Goal: Task Accomplishment & Management: Manage account settings

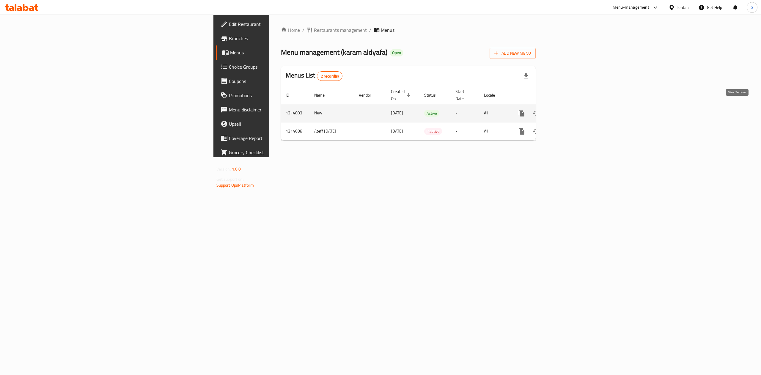
click at [568, 110] on icon "enhanced table" at bounding box center [564, 113] width 7 height 7
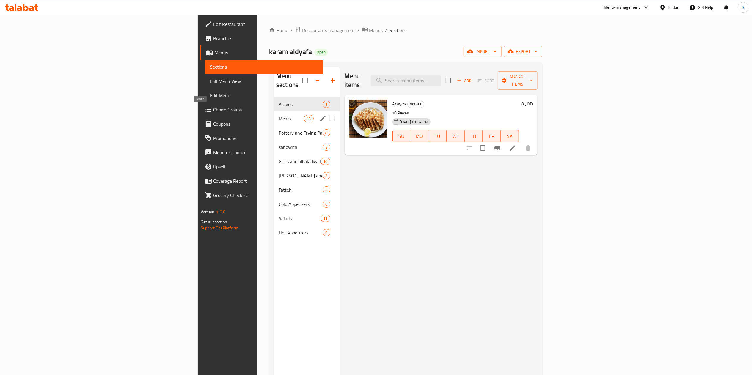
click at [278, 115] on span "Meals" at bounding box center [290, 118] width 25 height 7
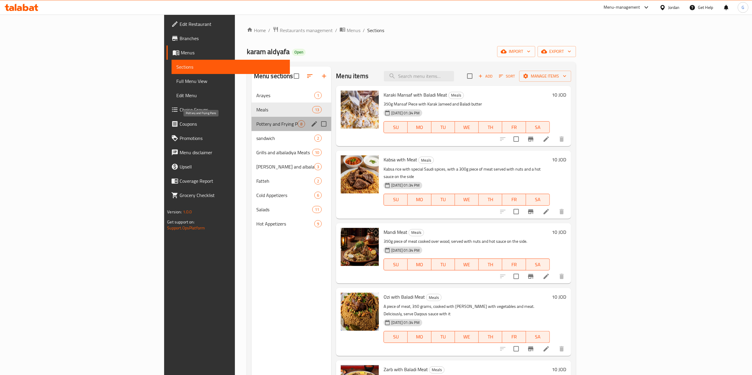
click at [256, 121] on span "Pottery and Frying Pans" at bounding box center [277, 123] width 42 height 7
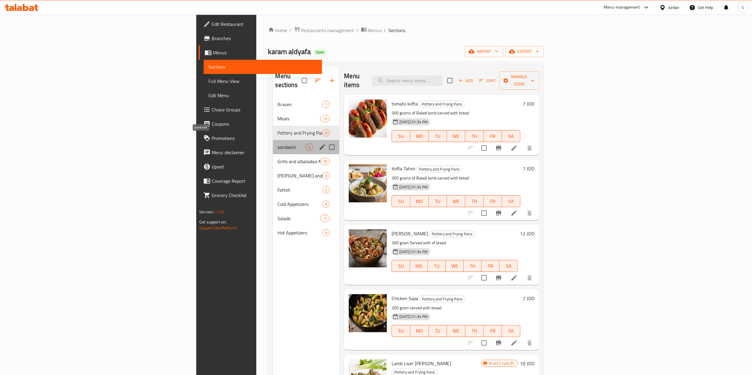
click at [278, 144] on span "sandwich" at bounding box center [292, 147] width 28 height 7
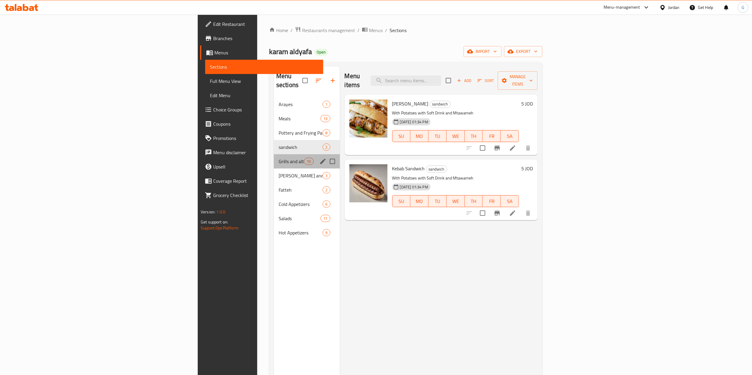
click at [274, 158] on div "Grills and albaladiya Meats 10" at bounding box center [307, 161] width 66 height 14
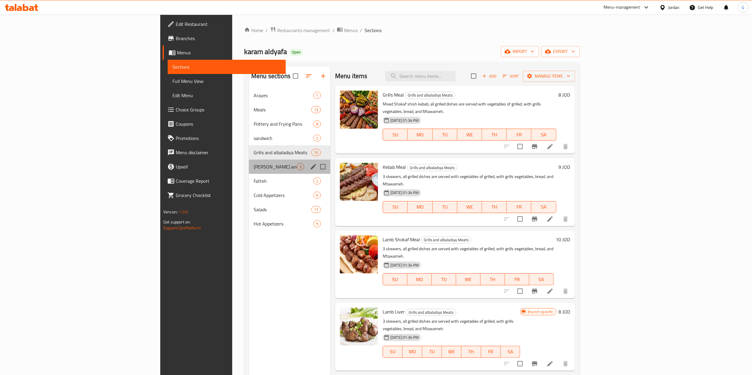
click at [249, 171] on div "[PERSON_NAME] and albaladiya Fawargh Section 3" at bounding box center [289, 167] width 81 height 14
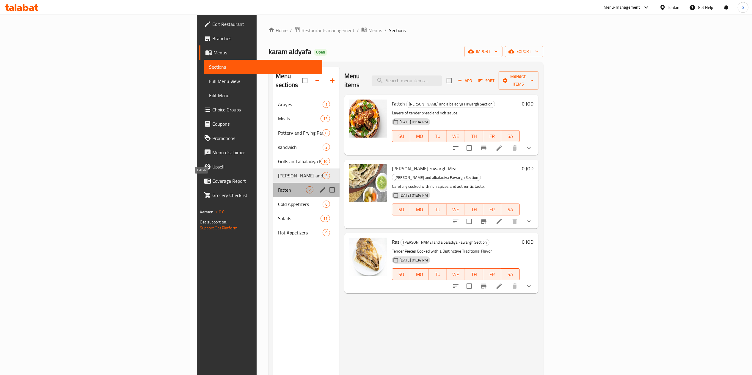
click at [278, 186] on span "Fatteh" at bounding box center [292, 189] width 28 height 7
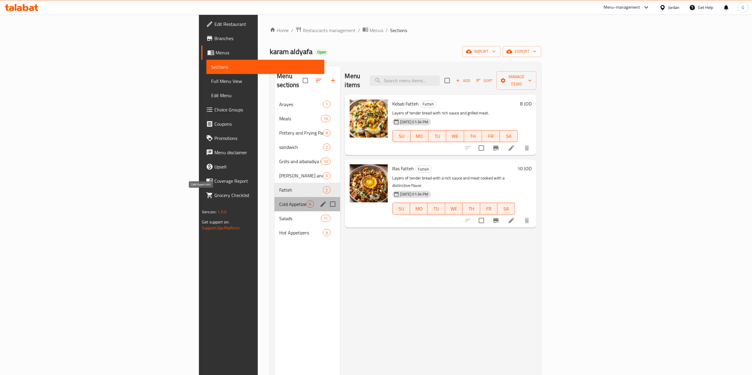
click at [279, 201] on span "Cold Appetizers" at bounding box center [292, 204] width 27 height 7
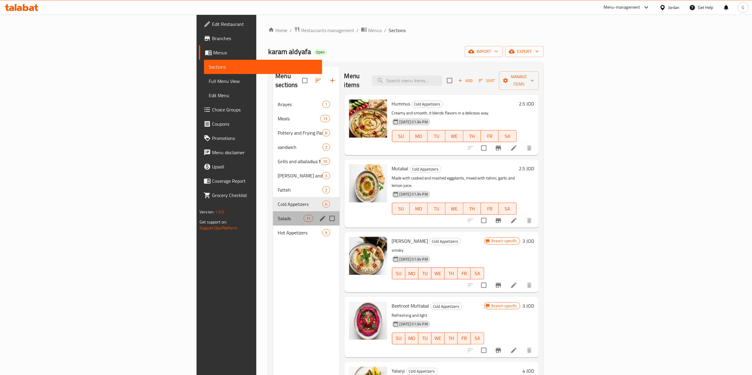
click at [273, 211] on div "Salads 11" at bounding box center [306, 218] width 66 height 14
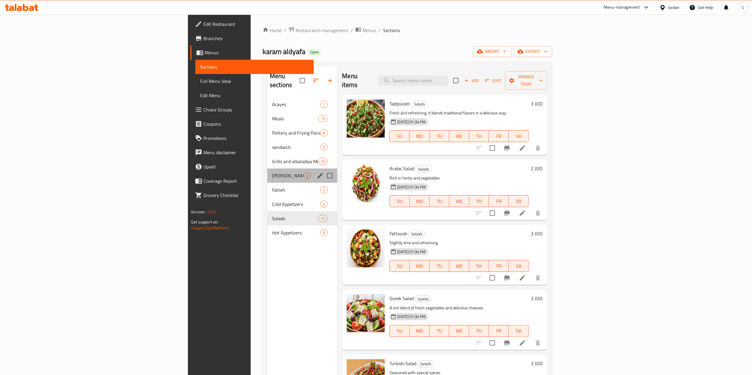
click at [267, 172] on div "[PERSON_NAME] and albaladiya Fawargh Section 3" at bounding box center [302, 176] width 70 height 14
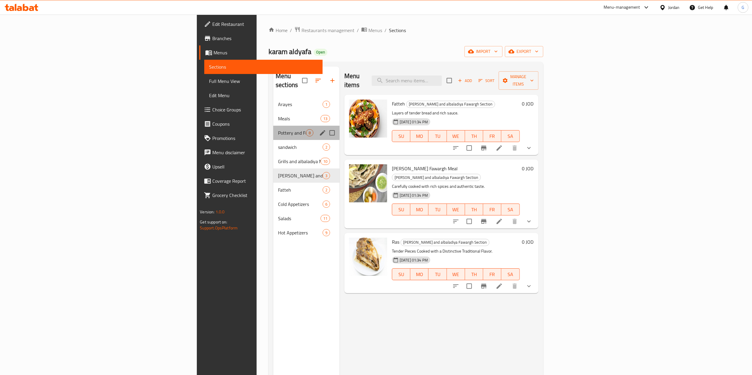
click at [273, 130] on div "Pottery and Frying Pans 8" at bounding box center [306, 133] width 66 height 14
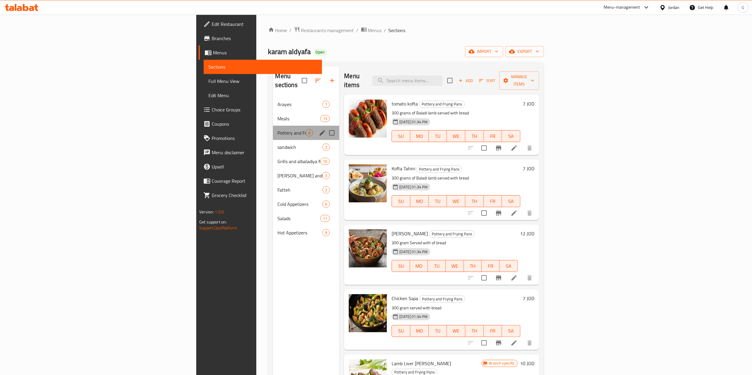
click at [273, 126] on div "Pottery and Frying Pans 8" at bounding box center [306, 133] width 67 height 14
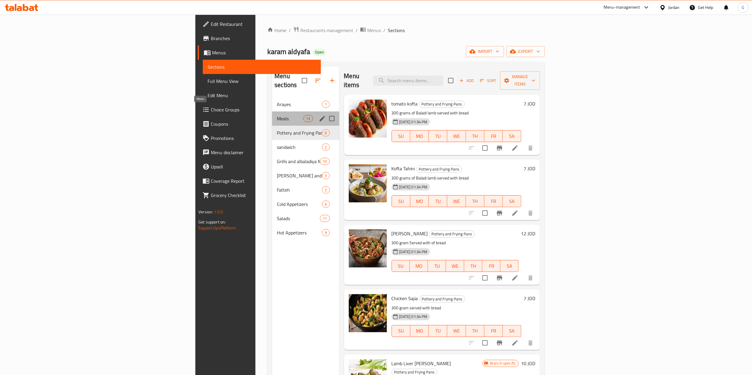
click at [277, 115] on span "Meals" at bounding box center [290, 118] width 26 height 7
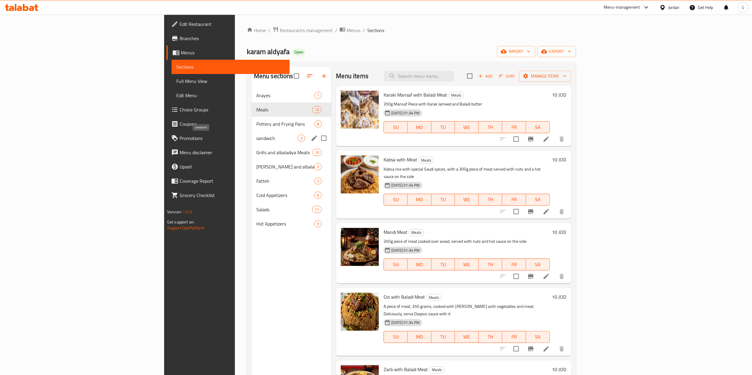
click at [256, 140] on span "sandwich" at bounding box center [277, 138] width 42 height 7
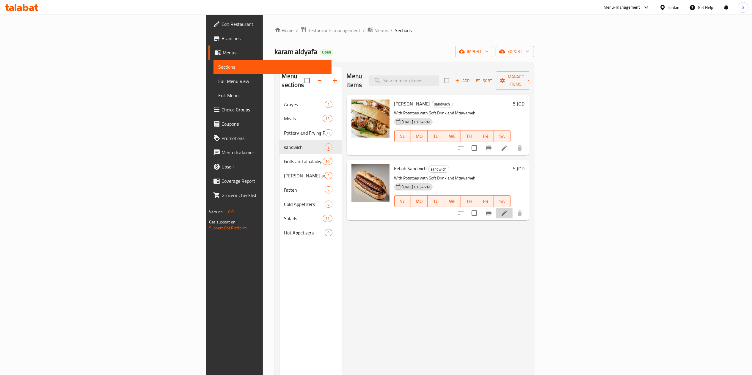
click at [512, 208] on li at bounding box center [504, 213] width 17 height 11
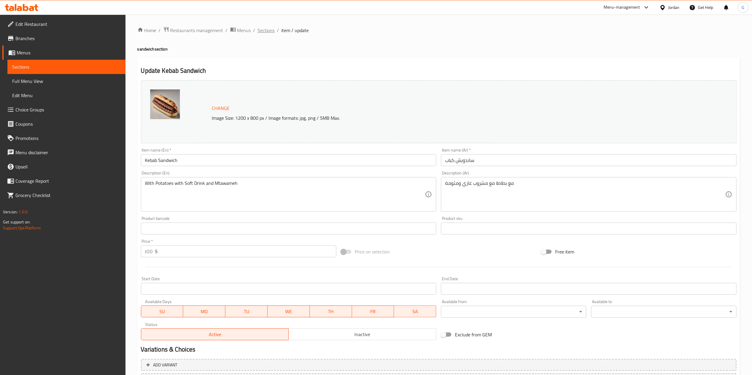
click at [270, 28] on span "Sections" at bounding box center [266, 30] width 17 height 7
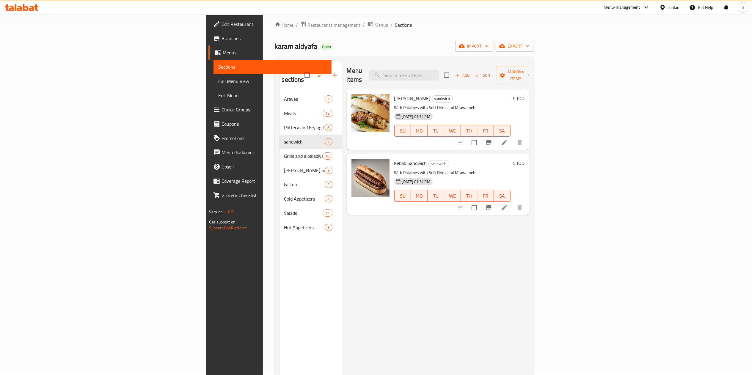
scroll to position [6, 0]
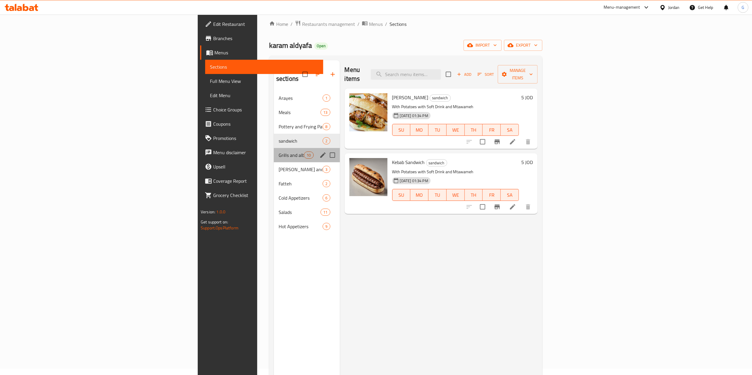
click at [274, 148] on div "Grills and albaladiya Meats 10" at bounding box center [307, 155] width 66 height 14
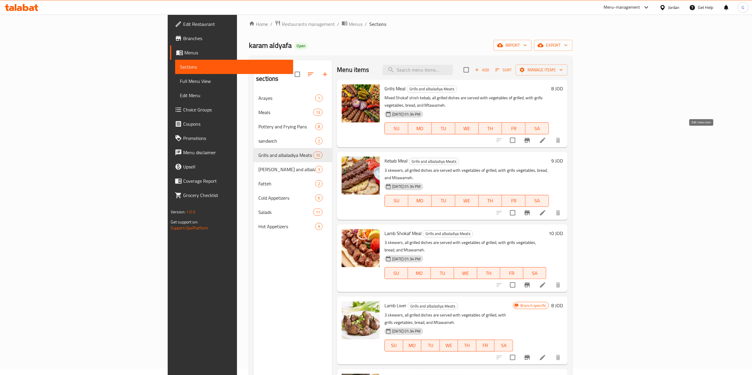
click at [546, 137] on icon at bounding box center [542, 140] width 7 height 7
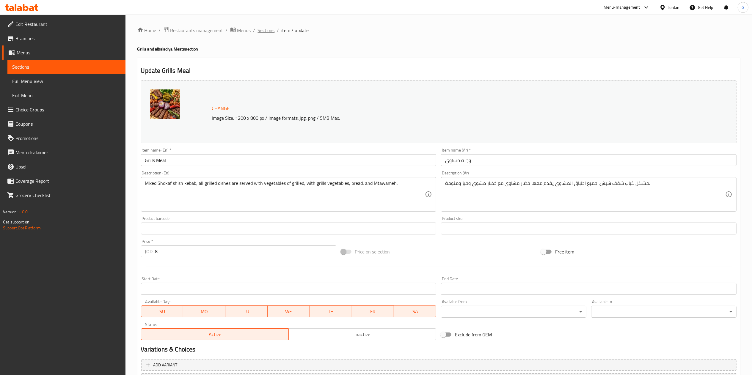
click at [270, 27] on span "Sections" at bounding box center [266, 30] width 17 height 7
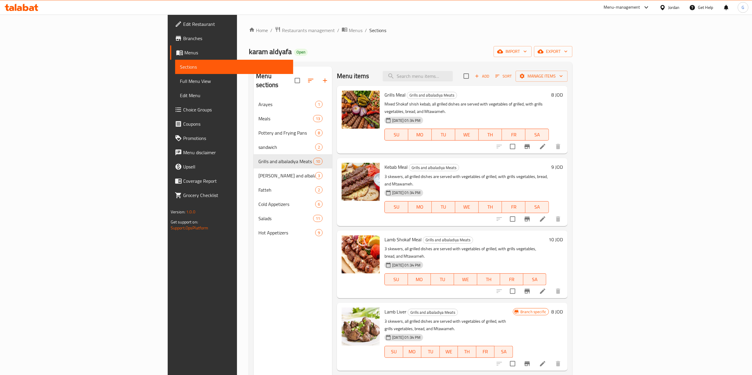
scroll to position [289, 0]
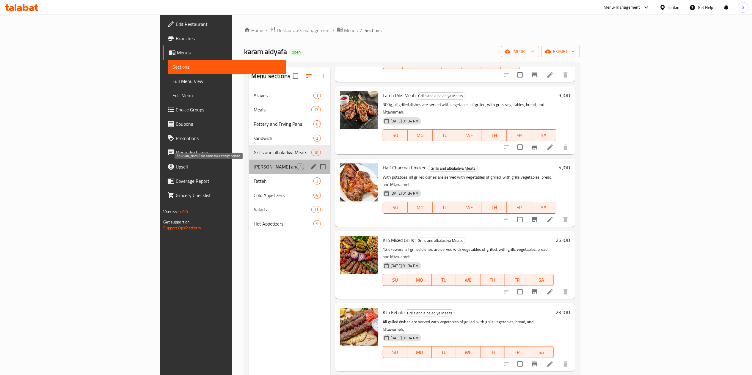
click at [254, 170] on span "[PERSON_NAME] and albaladiya Fawargh Section" at bounding box center [275, 166] width 43 height 7
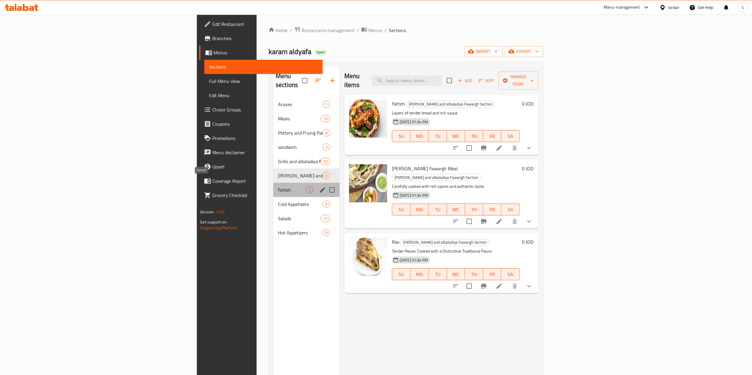
click at [278, 186] on span "Fatteh" at bounding box center [292, 189] width 28 height 7
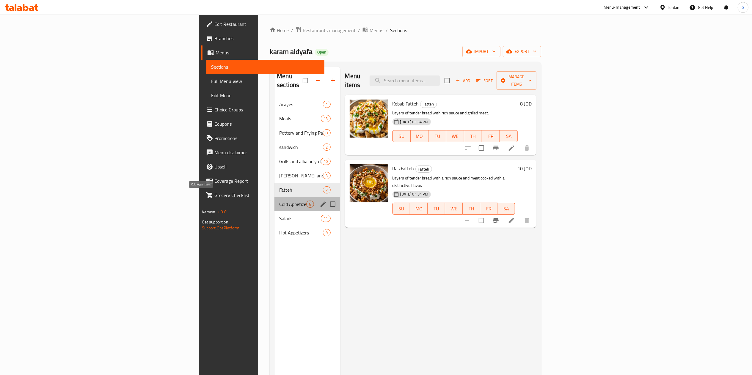
click at [279, 201] on span "Cold Appetizers" at bounding box center [292, 204] width 27 height 7
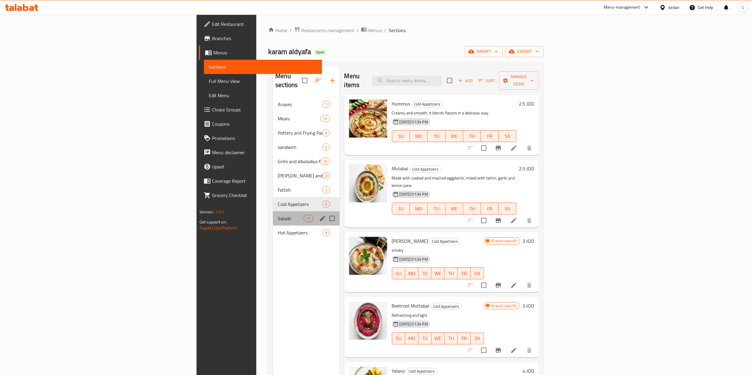
click at [273, 211] on div "Salads 11" at bounding box center [306, 218] width 66 height 14
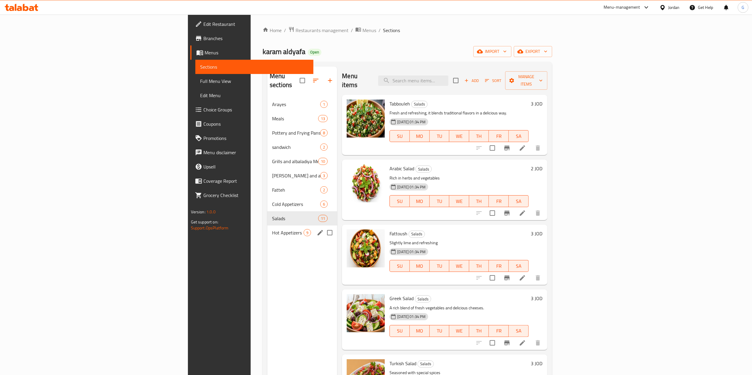
click at [267, 230] on div "Hot Appetizers 9" at bounding box center [302, 233] width 70 height 14
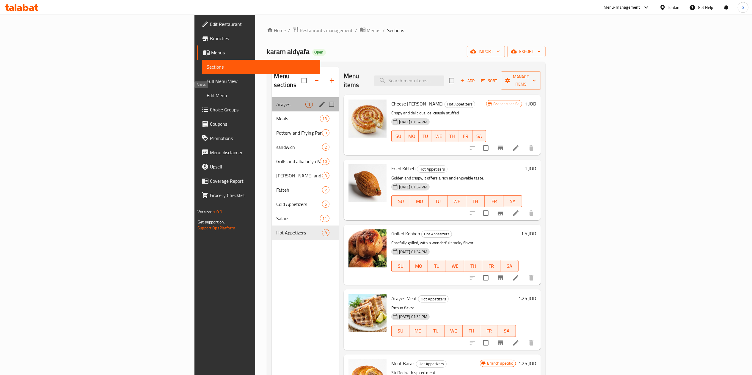
click at [276, 101] on span "Arayes" at bounding box center [290, 104] width 29 height 7
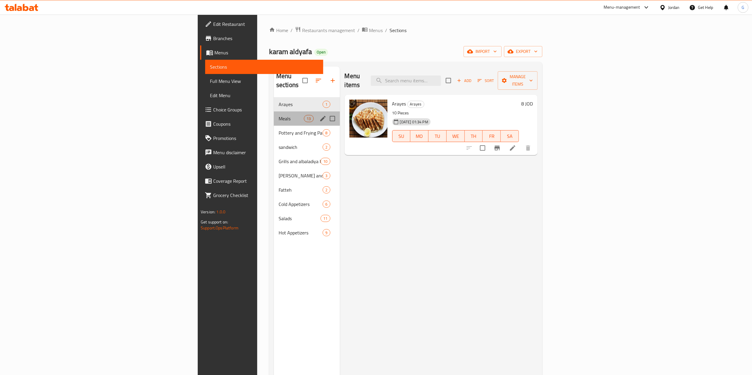
click at [274, 111] on div "Meals 13" at bounding box center [307, 118] width 66 height 14
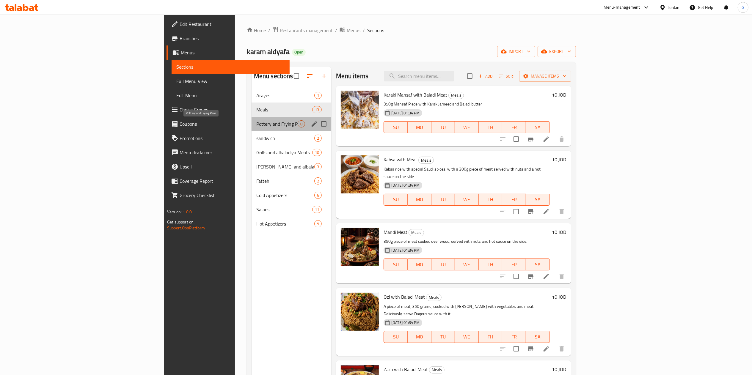
click at [256, 124] on span "Pottery and Frying Pans" at bounding box center [277, 123] width 42 height 7
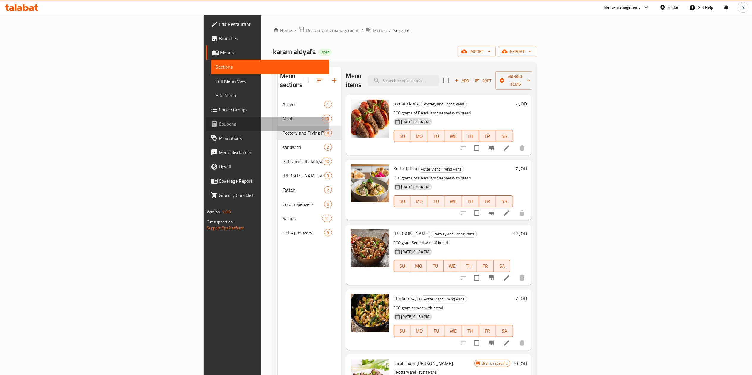
click at [206, 124] on link "Coupons" at bounding box center [267, 124] width 123 height 14
